Goal: Information Seeking & Learning: Check status

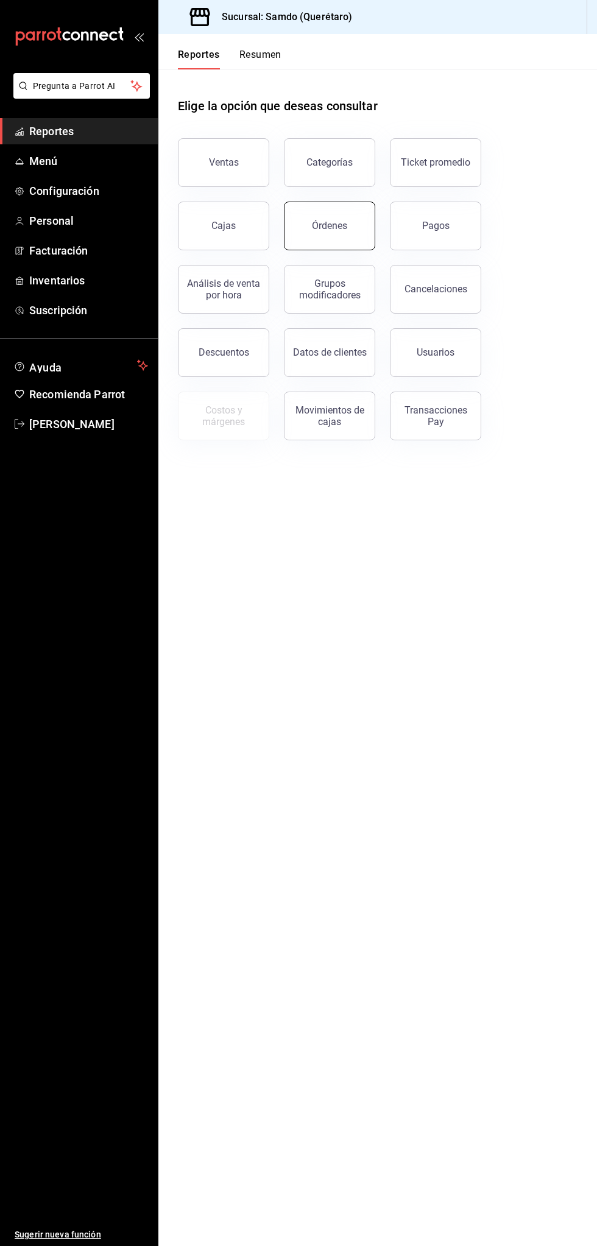
click at [350, 231] on button "Órdenes" at bounding box center [329, 226] width 91 height 49
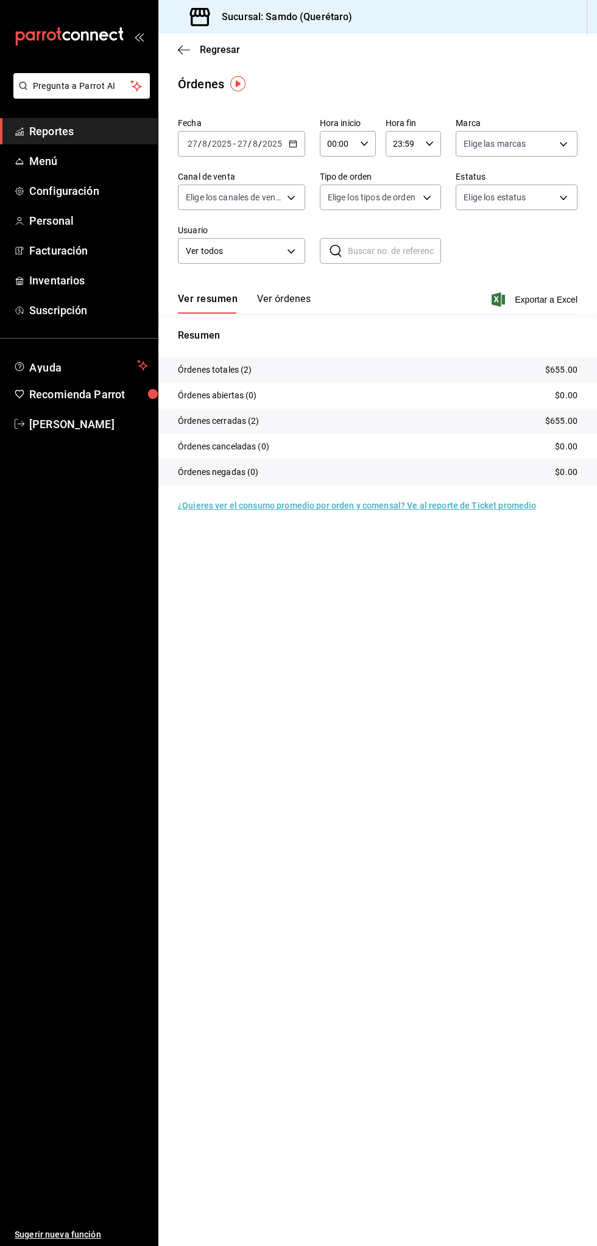
click at [107, 135] on span "Reportes" at bounding box center [88, 131] width 119 height 16
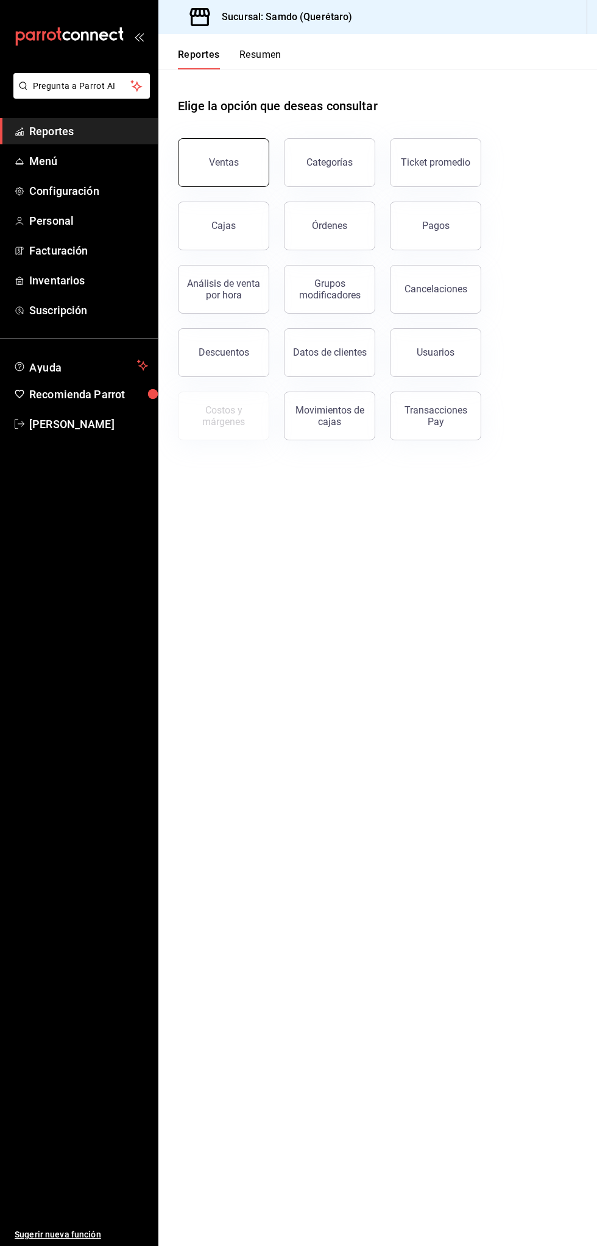
click at [225, 156] on button "Ventas" at bounding box center [223, 162] width 91 height 49
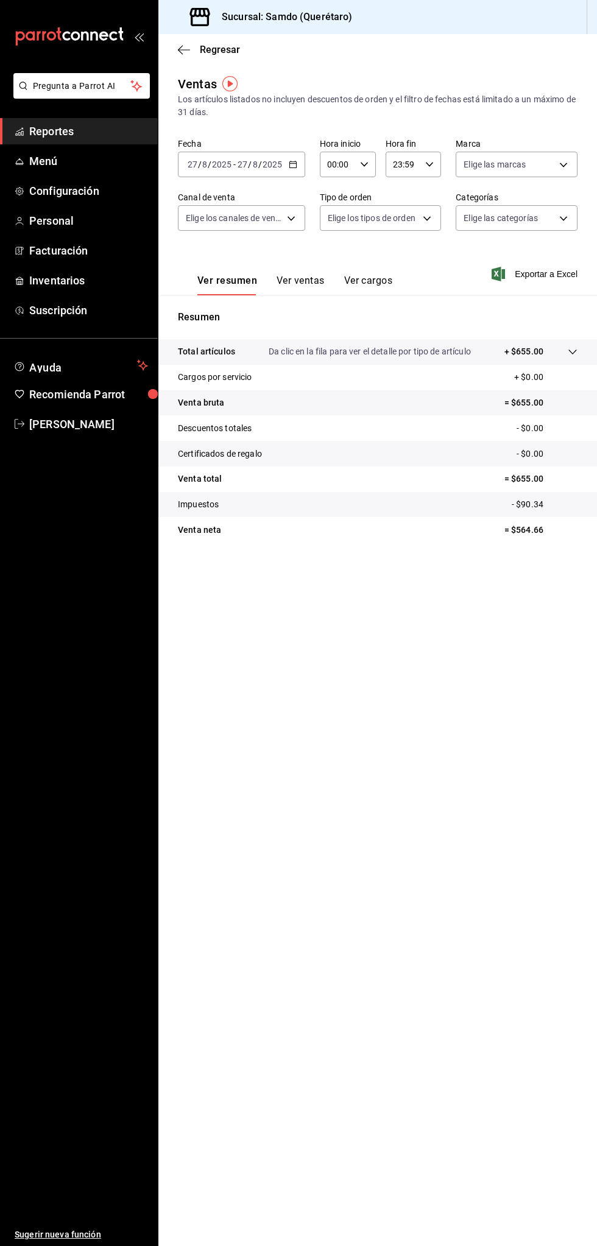
click at [254, 164] on input "8" at bounding box center [255, 165] width 6 height 10
click at [248, 284] on span "Mes actual" at bounding box center [235, 283] width 94 height 13
click at [89, 129] on span "Reportes" at bounding box center [88, 131] width 119 height 16
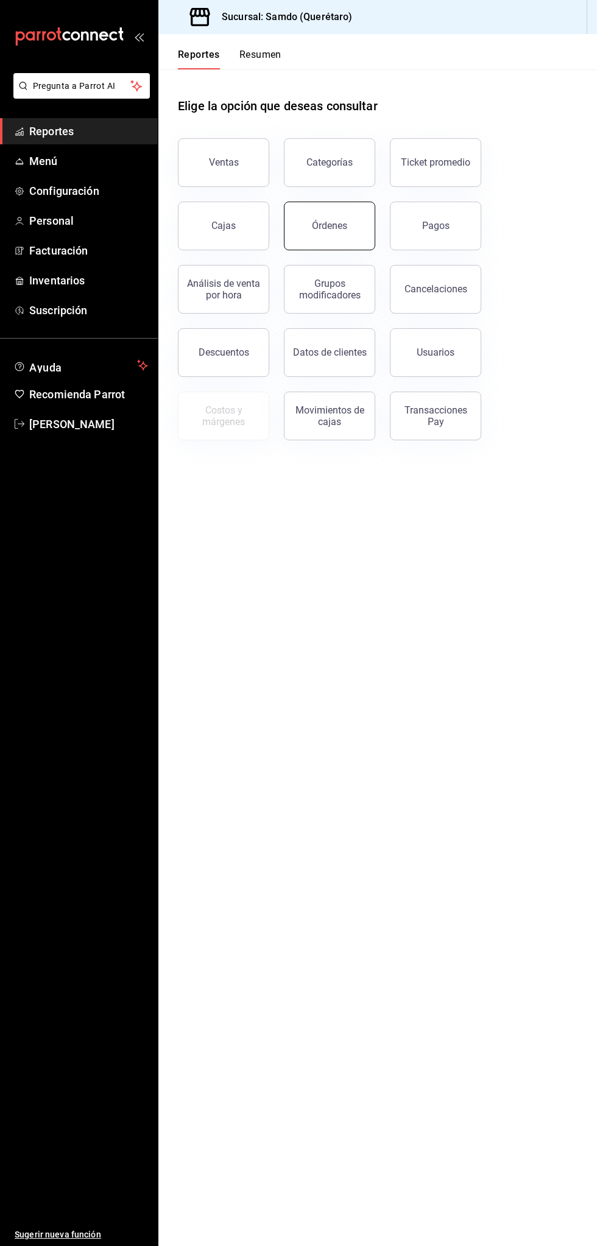
click at [351, 217] on button "Órdenes" at bounding box center [329, 226] width 91 height 49
